Goal: Task Accomplishment & Management: Use online tool/utility

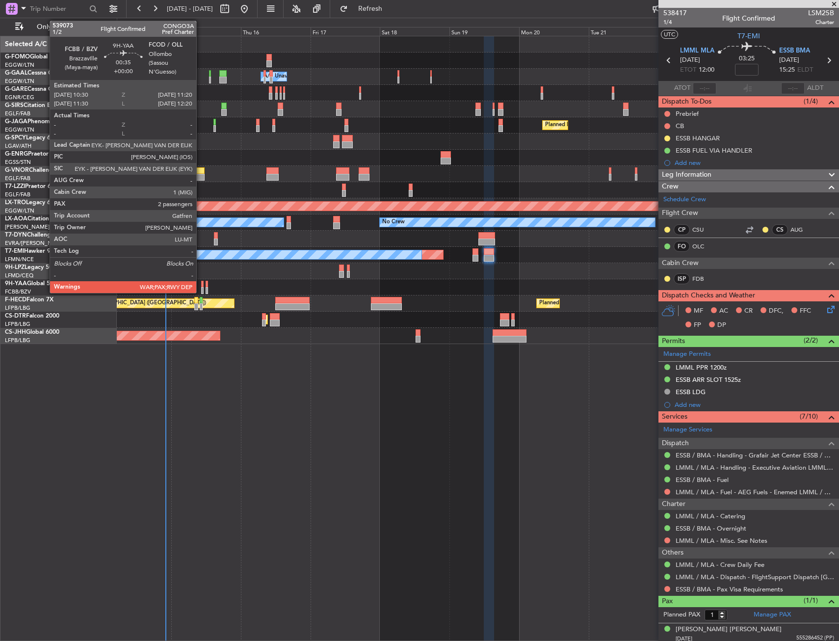
click at [201, 291] on div at bounding box center [202, 290] width 2 height 7
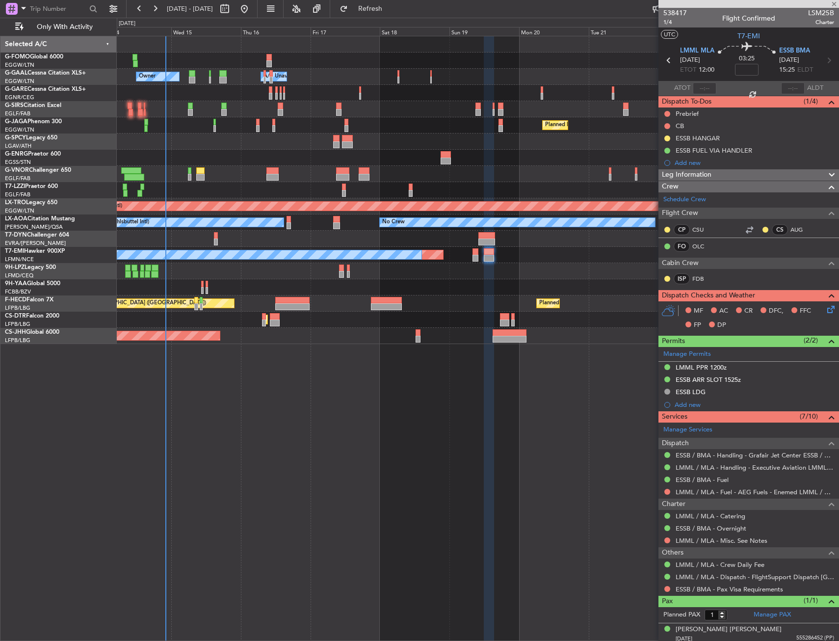
type input "2"
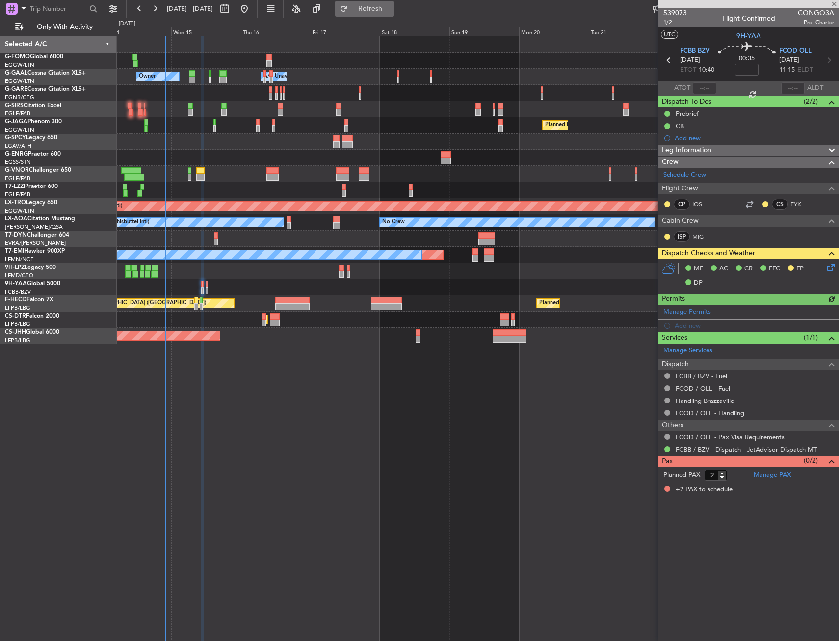
click at [388, 3] on button "Refresh" at bounding box center [364, 9] width 59 height 16
click at [835, 55] on icon at bounding box center [829, 60] width 13 height 13
type input "-00:05"
type input "10"
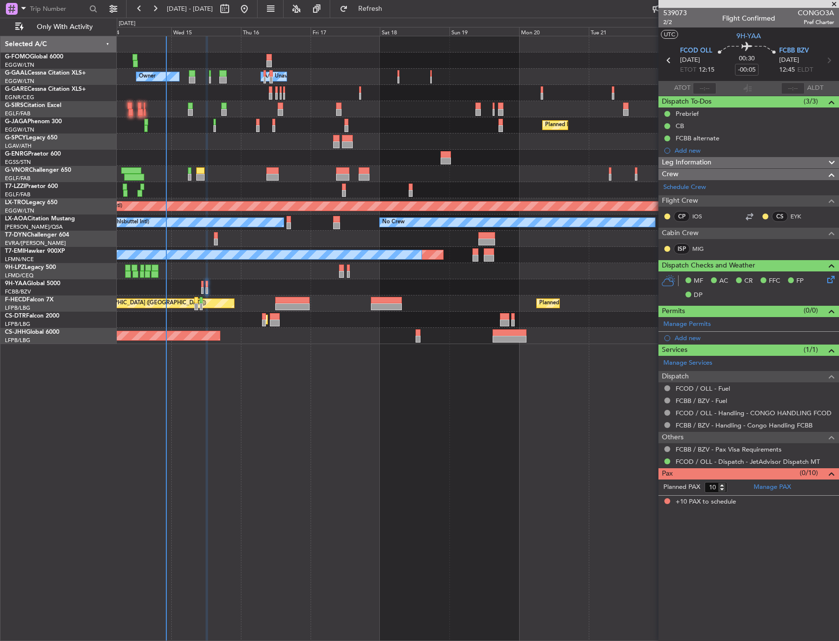
click at [383, 391] on div "Owner A/C Unavailable Owner A/C Unavailable Owner Planned Maint [GEOGRAPHIC_DAT…" at bounding box center [478, 338] width 723 height 605
click at [394, 14] on button "Refresh" at bounding box center [364, 9] width 59 height 16
click at [214, 237] on div at bounding box center [478, 239] width 722 height 16
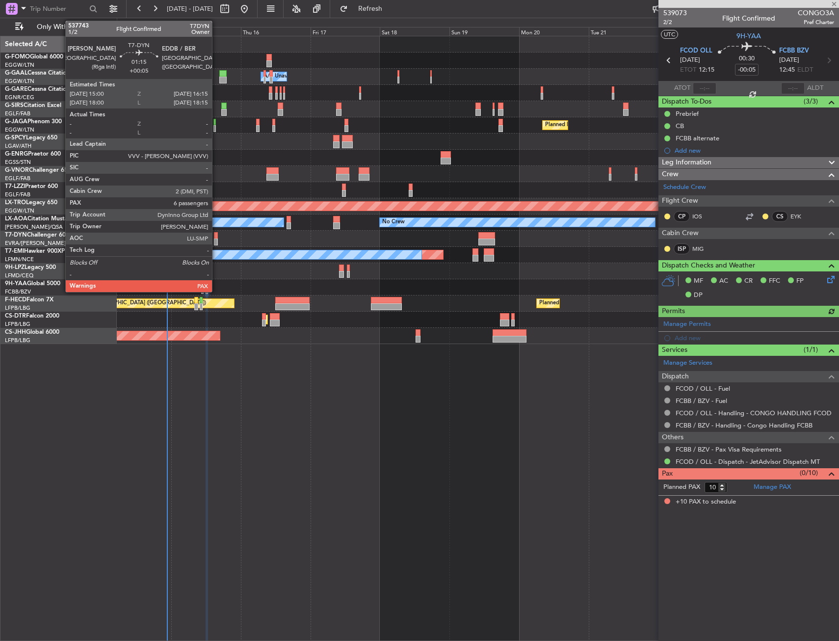
click at [216, 236] on div at bounding box center [216, 235] width 4 height 7
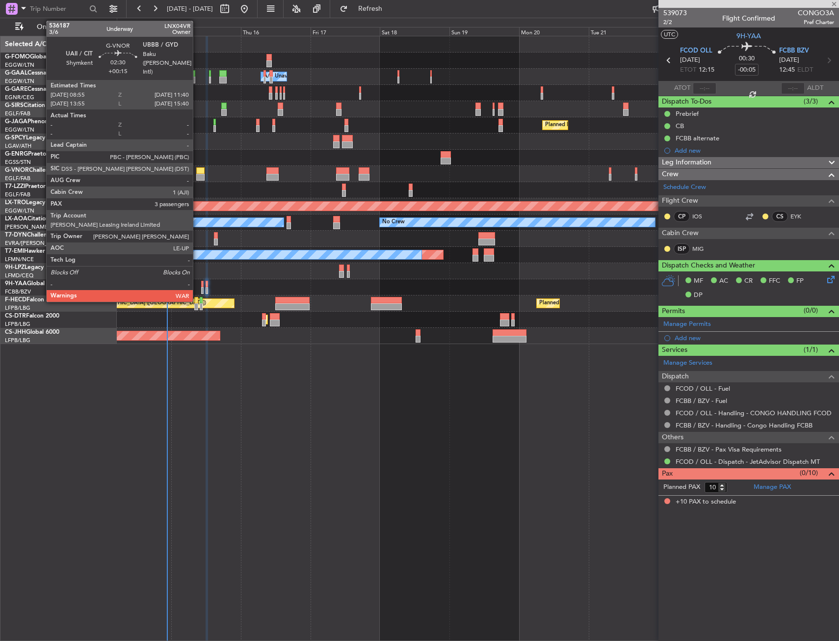
type input "+00:05"
type input "6"
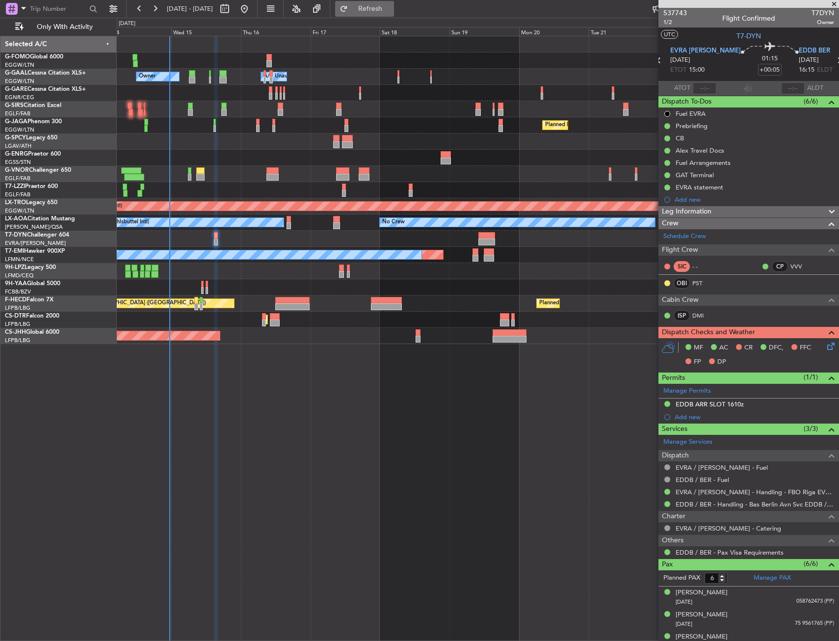
click at [394, 15] on button "Refresh" at bounding box center [364, 9] width 59 height 16
click at [323, 124] on div "Planned Maint [GEOGRAPHIC_DATA] ([GEOGRAPHIC_DATA]) No Crew" at bounding box center [478, 125] width 722 height 16
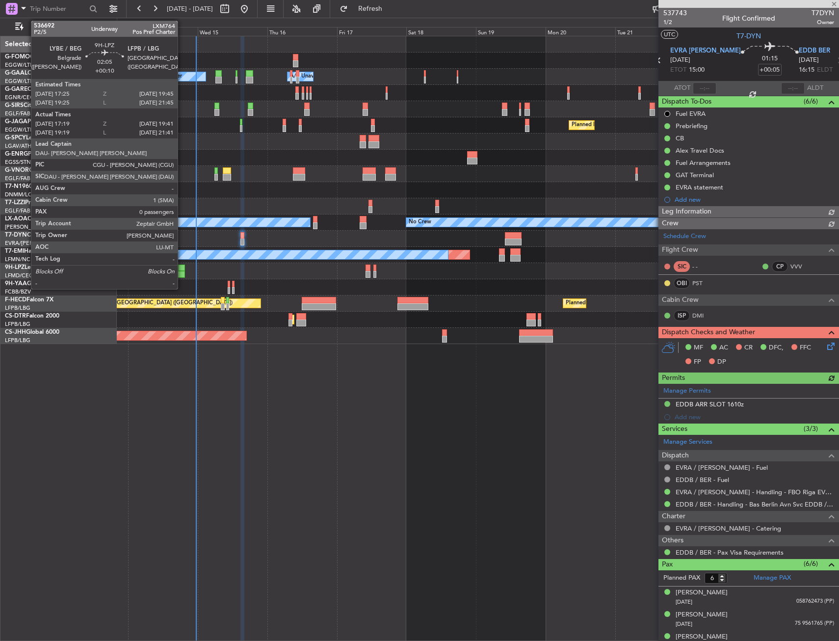
click at [182, 271] on div at bounding box center [181, 274] width 7 height 7
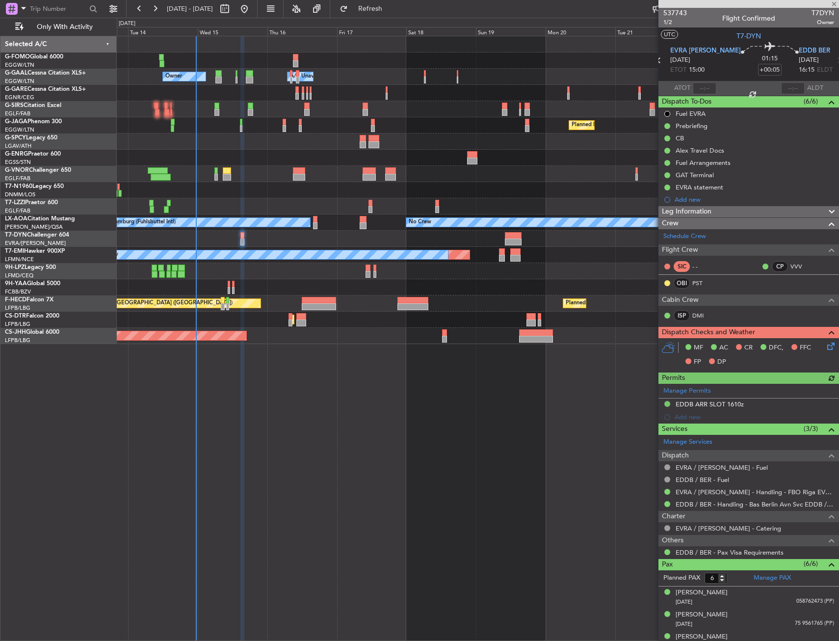
type input "+00:10"
type input "17:29"
type input "19:36"
type input "0"
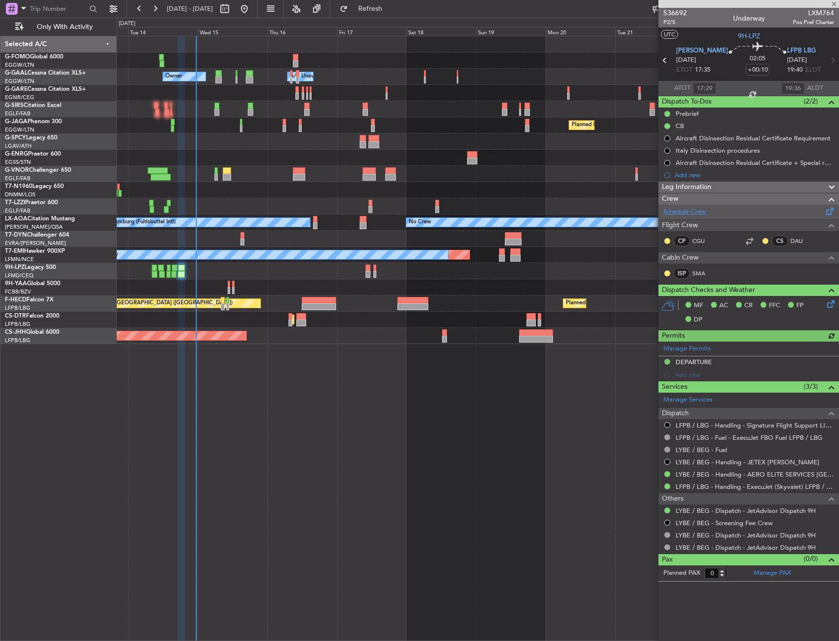
click at [697, 213] on link "Schedule Crew" at bounding box center [685, 212] width 43 height 10
